Goal: Complete application form

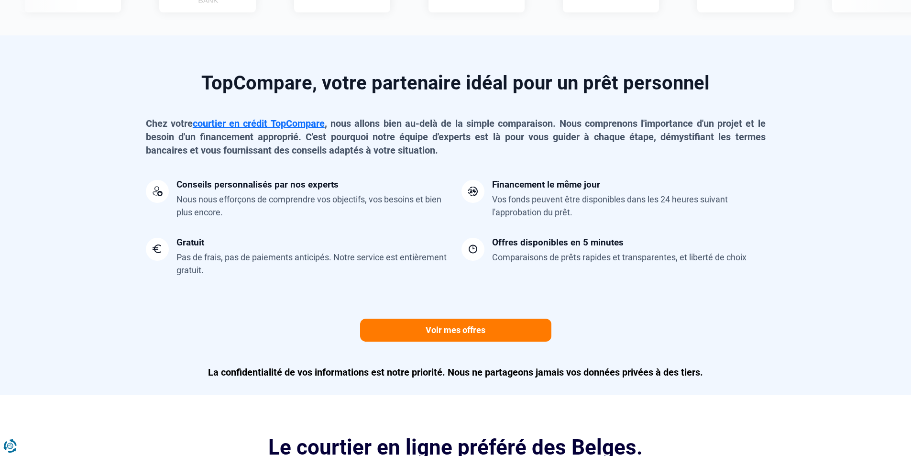
scroll to position [717, 0]
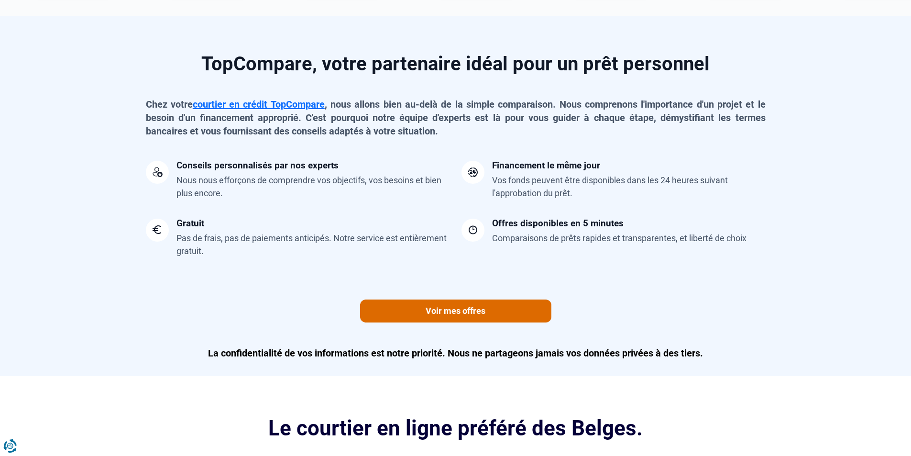
click at [467, 310] on link "Voir mes offres" at bounding box center [455, 310] width 191 height 23
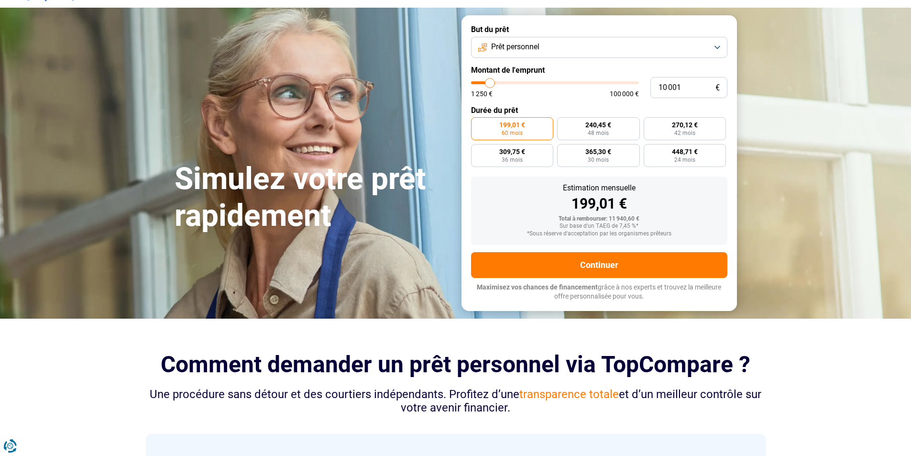
scroll to position [0, 0]
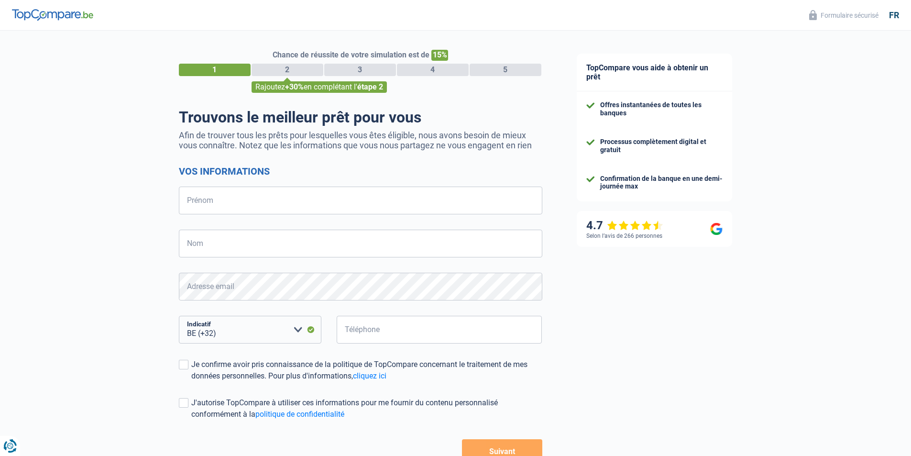
select select "32"
click at [337, 213] on input "Prénom" at bounding box center [360, 200] width 363 height 28
type input "Nathan"
type input "PERRIER"
type input "456565084"
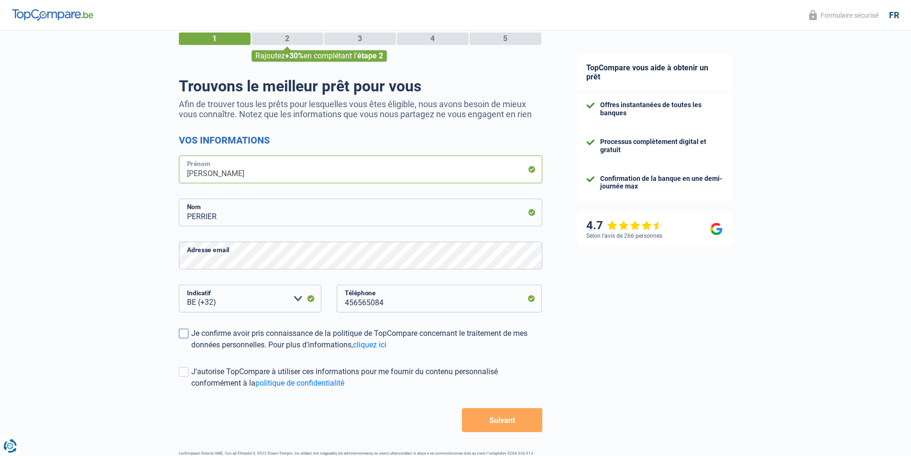
scroll to position [48, 0]
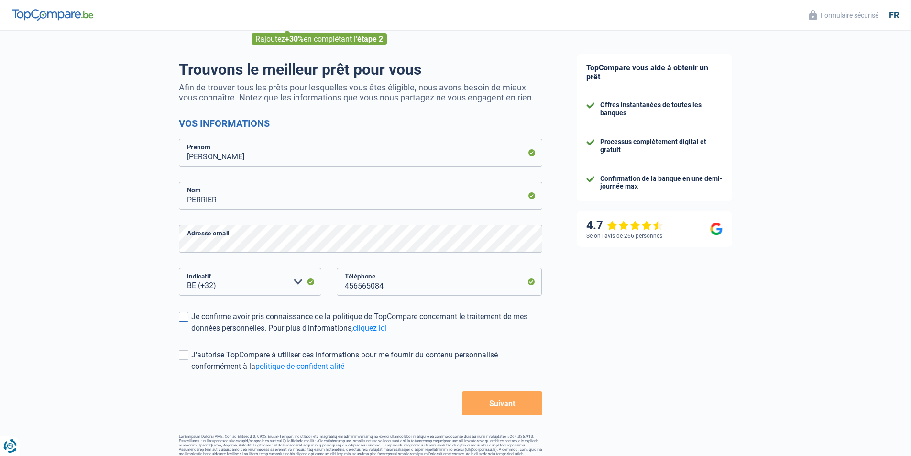
click at [183, 317] on span at bounding box center [184, 317] width 10 height 10
click at [191, 334] on input "Je confirme avoir pris connaissance de la politique de TopCompare concernant le…" at bounding box center [191, 334] width 0 height 0
drag, startPoint x: 182, startPoint y: 344, endPoint x: 182, endPoint y: 353, distance: 9.1
click at [182, 346] on form "Vos informations Nathan Prénom PERRIER Nom Adresse email BE (+32) LU (+352) Veu…" at bounding box center [360, 266] width 363 height 297
drag, startPoint x: 182, startPoint y: 356, endPoint x: 260, endPoint y: 371, distance: 79.5
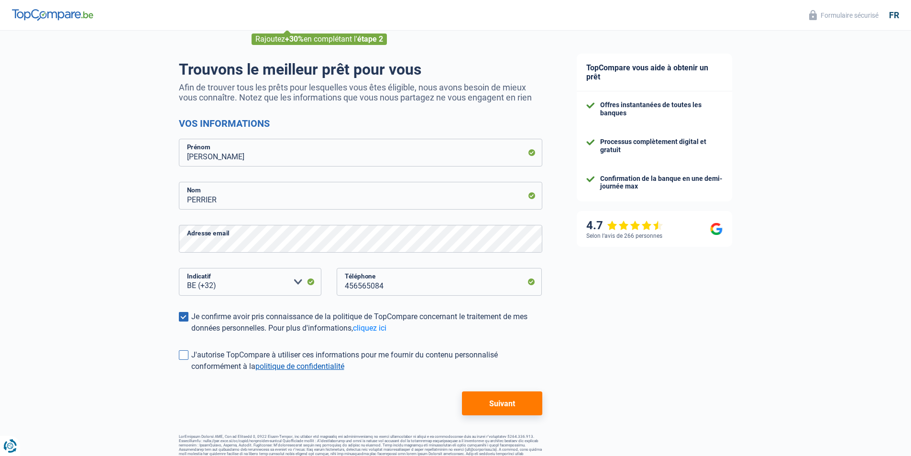
click at [182, 356] on span at bounding box center [184, 355] width 10 height 10
click at [191, 372] on input "J'autorise TopCompare à utiliser ces informations pour me fournir du contenu pe…" at bounding box center [191, 372] width 0 height 0
click at [540, 398] on button "Suivant" at bounding box center [502, 403] width 80 height 24
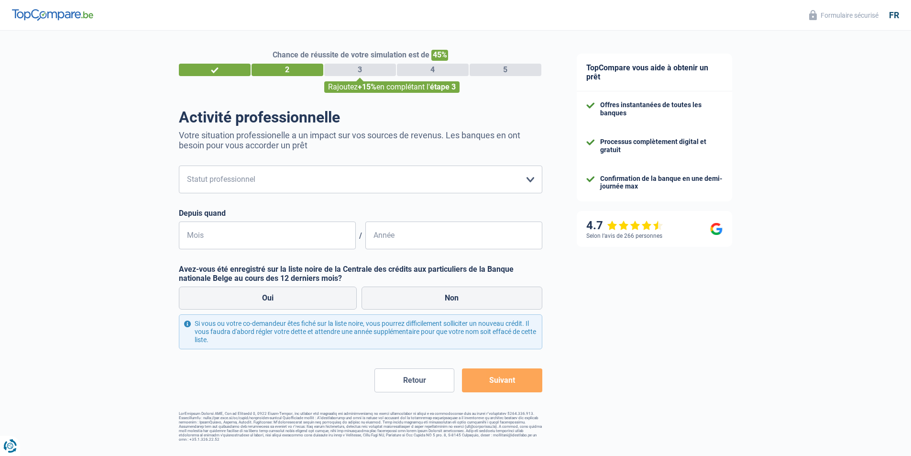
click at [59, 16] on img at bounding box center [52, 14] width 81 height 11
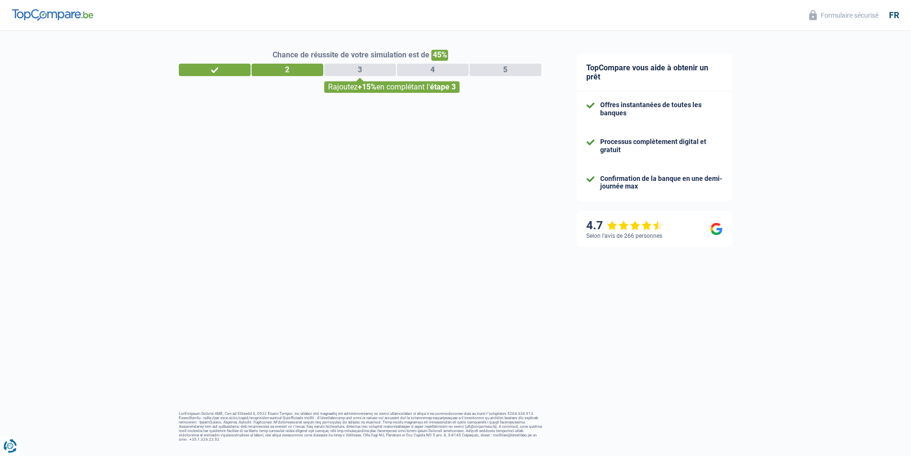
select select "32"
